Goal: Information Seeking & Learning: Learn about a topic

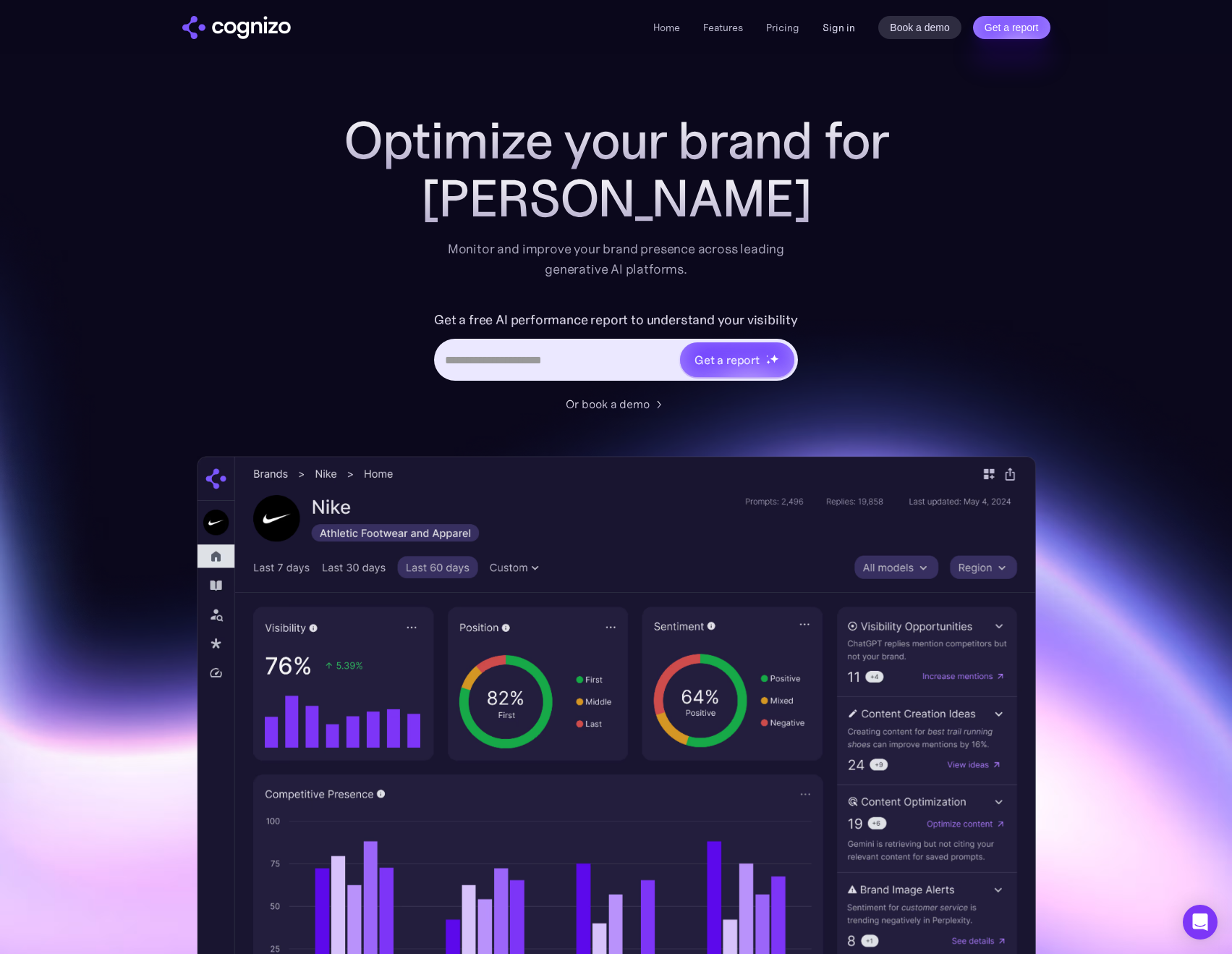
click at [841, 30] on link "Sign in" at bounding box center [838, 28] width 33 height 18
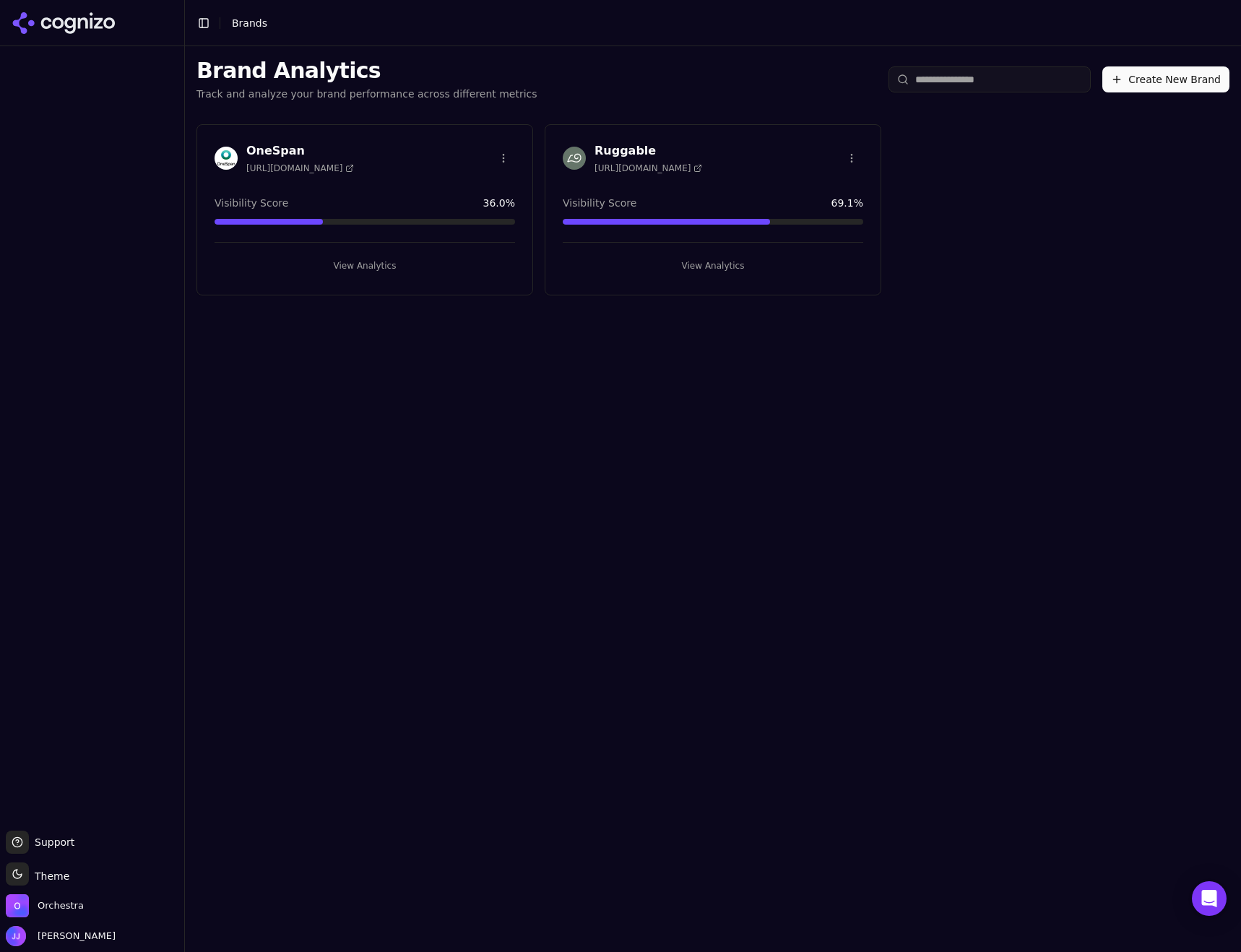
click at [717, 264] on button "View Analytics" at bounding box center [713, 265] width 300 height 23
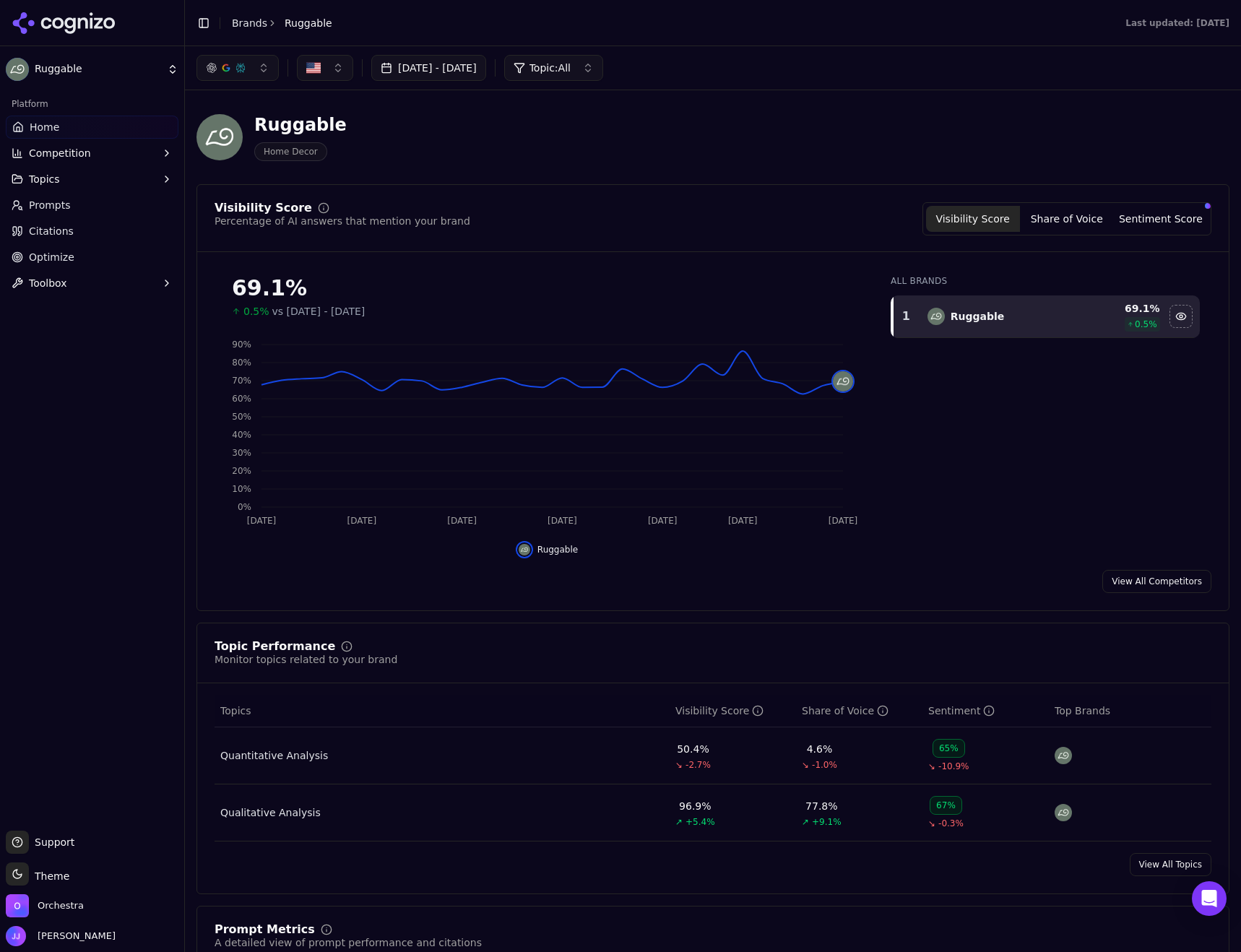
click at [265, 819] on div "Qualitative Analysis" at bounding box center [270, 812] width 100 height 14
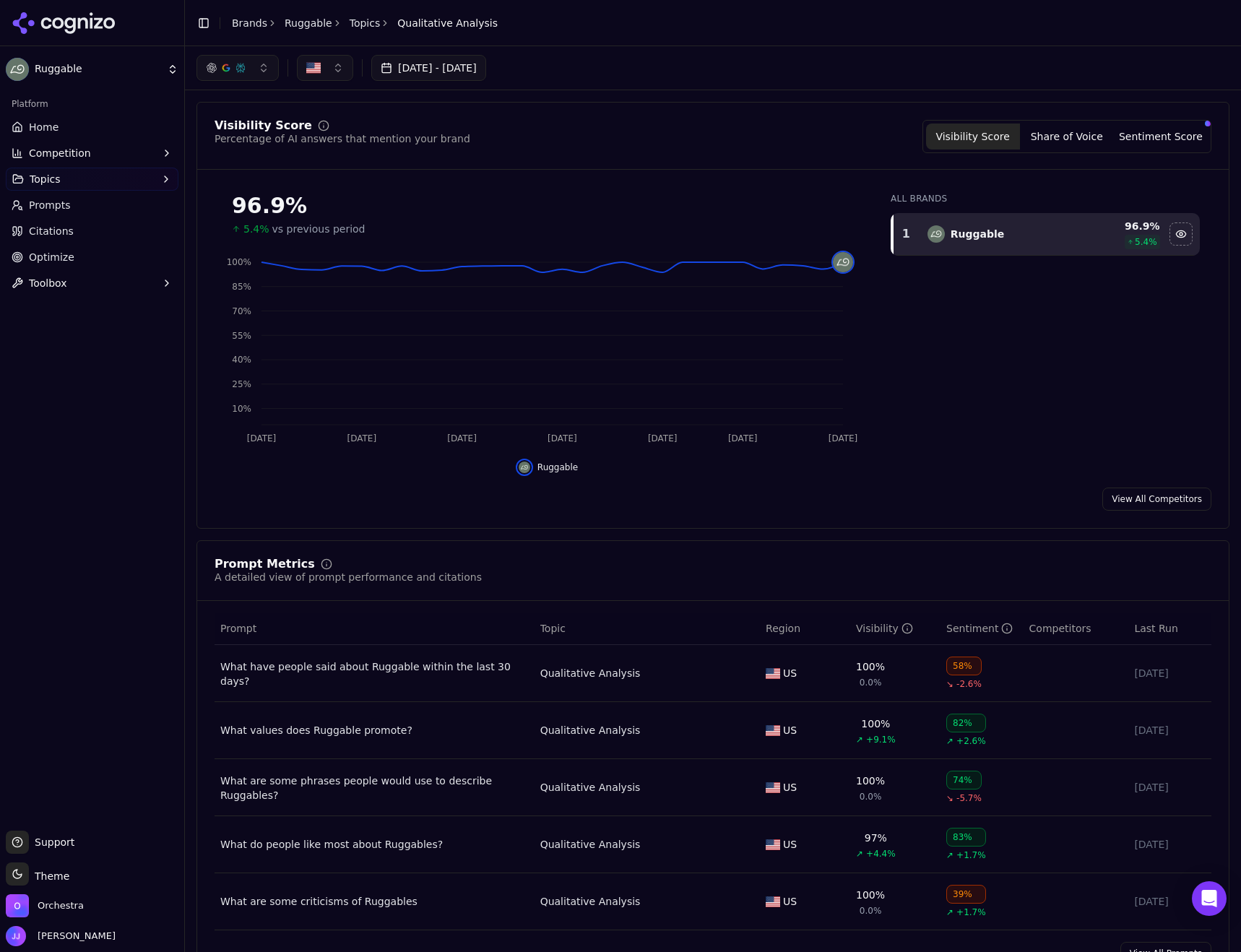
click at [46, 232] on span "Citations" at bounding box center [51, 231] width 44 height 14
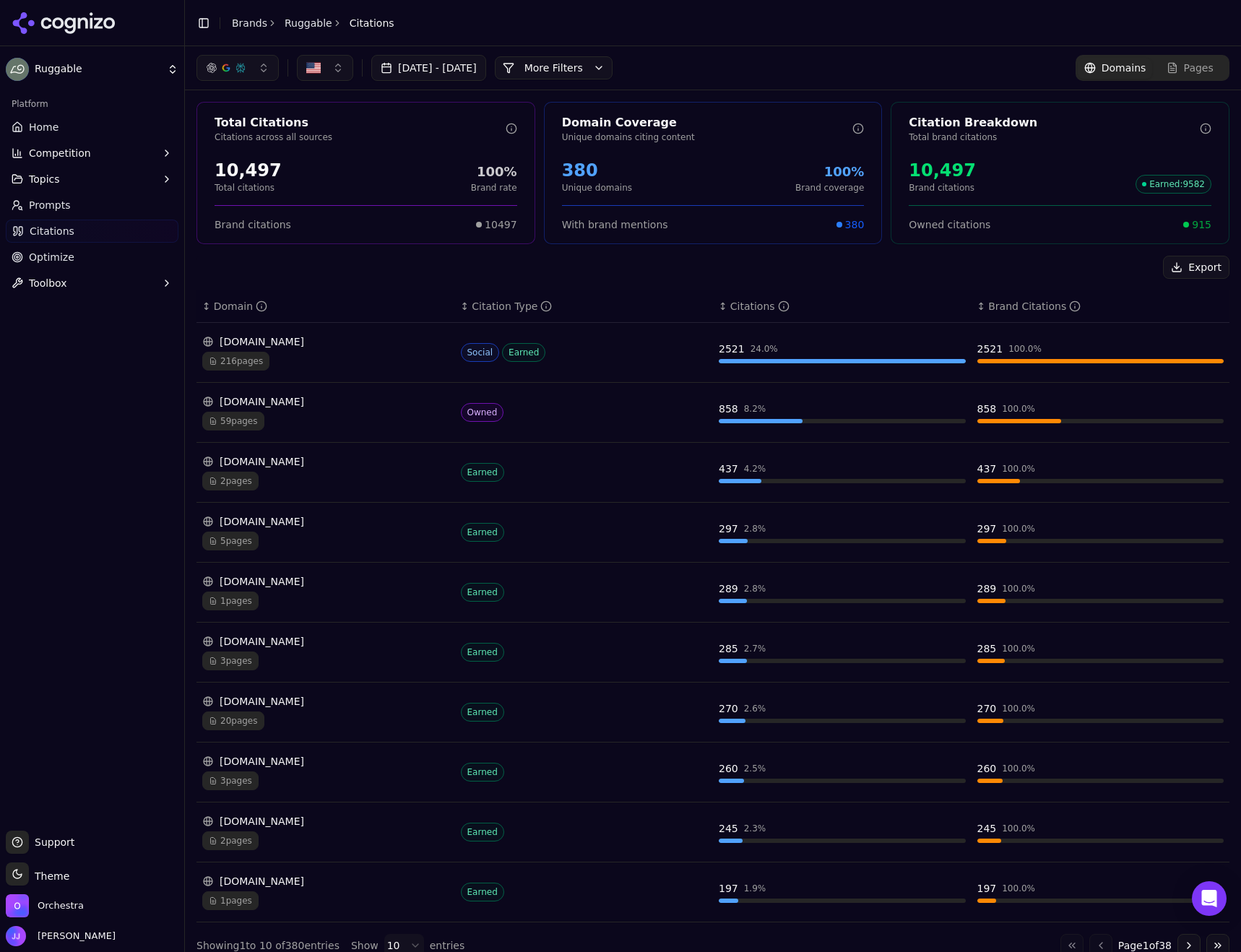
click at [608, 71] on button "More Filters" at bounding box center [553, 67] width 118 height 23
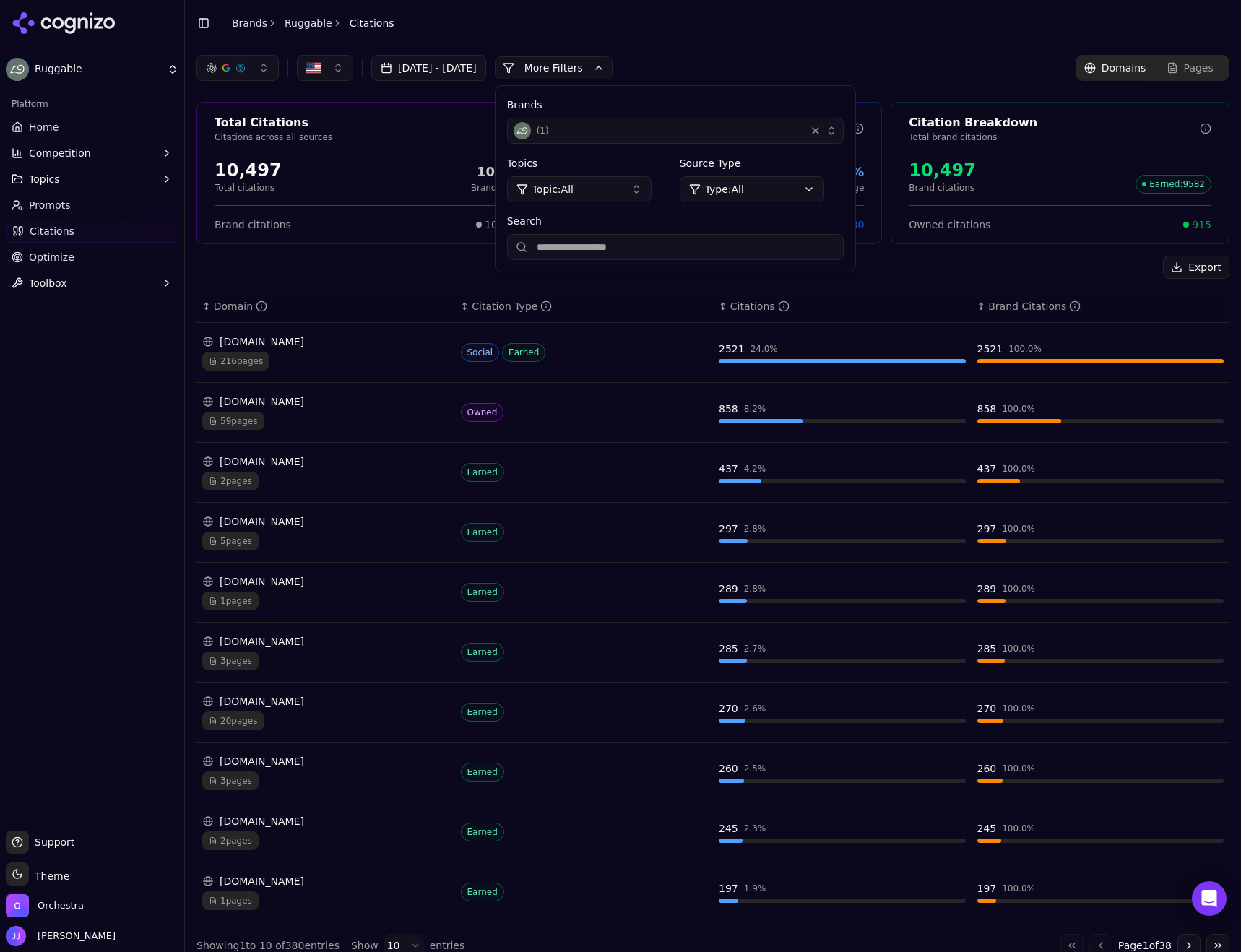
click at [639, 185] on button "Topic: All" at bounding box center [580, 189] width 145 height 26
click at [590, 295] on span "Qualitative Analysis" at bounding box center [584, 291] width 100 height 14
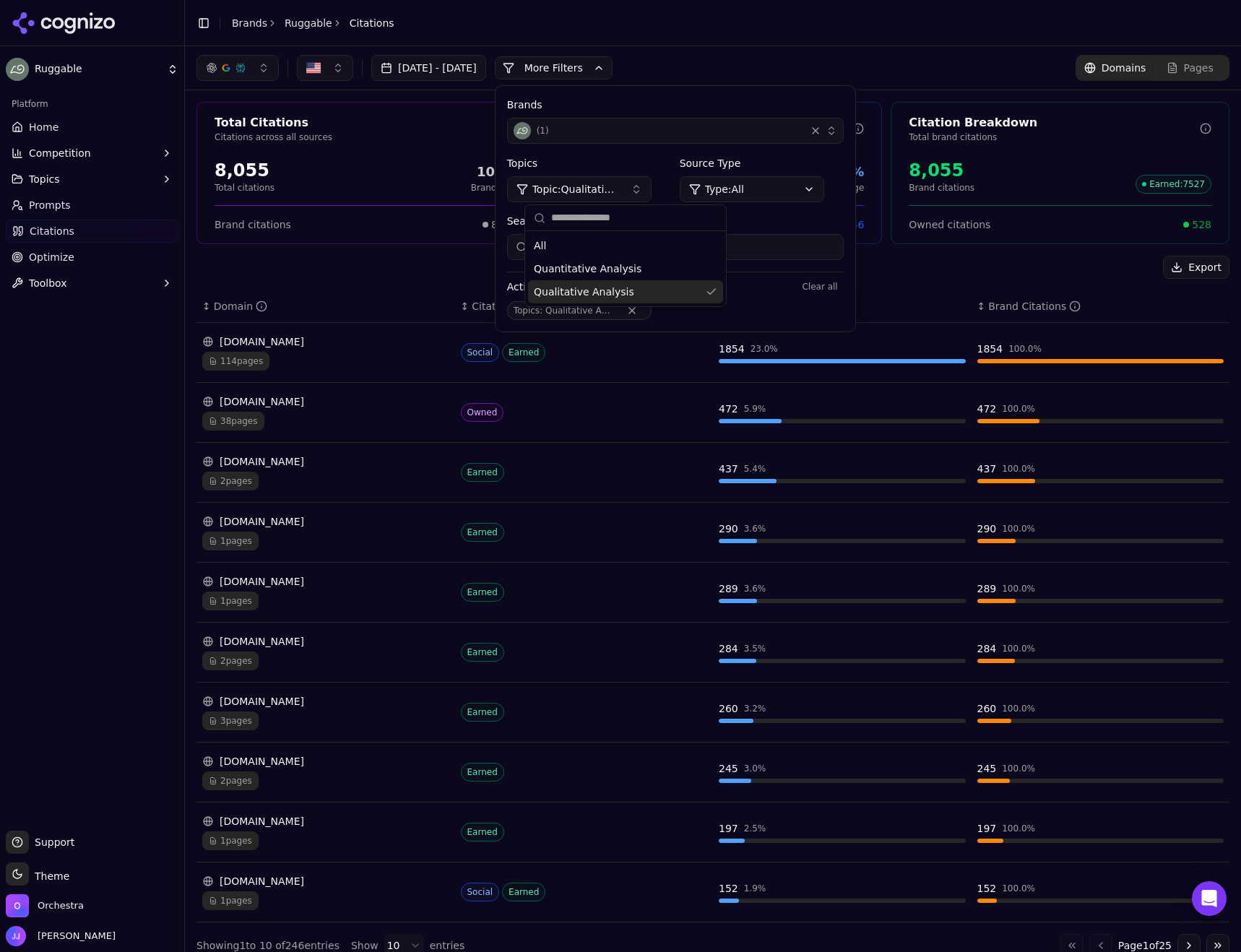
click at [300, 356] on div "114 pages" at bounding box center [326, 361] width 247 height 19
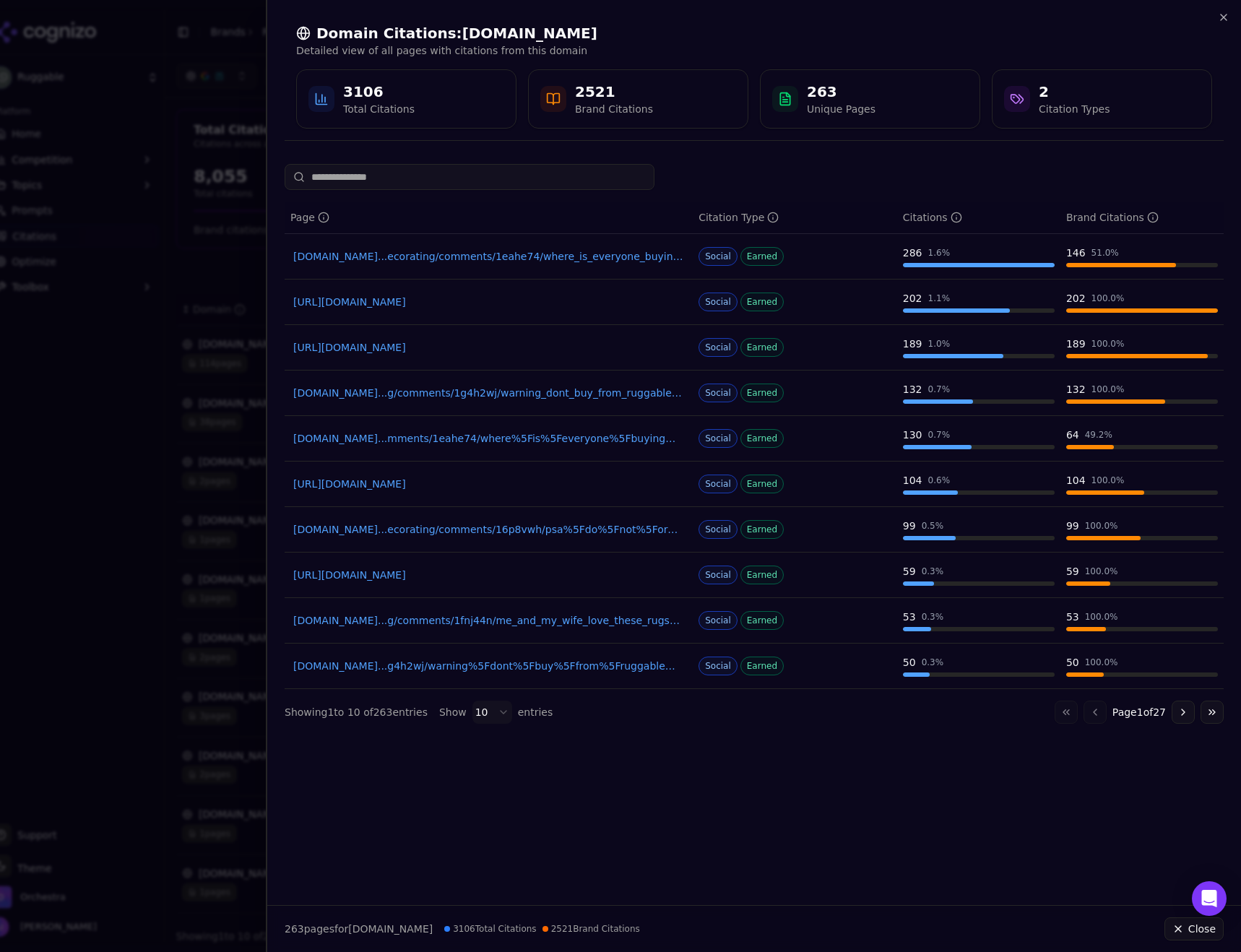
click at [434, 304] on link "https://reddit.com/r/furniture/comments/v2wmsc/are_ruggable_rugs_worth_it" at bounding box center [488, 302] width 391 height 14
